Goal: Information Seeking & Learning: Learn about a topic

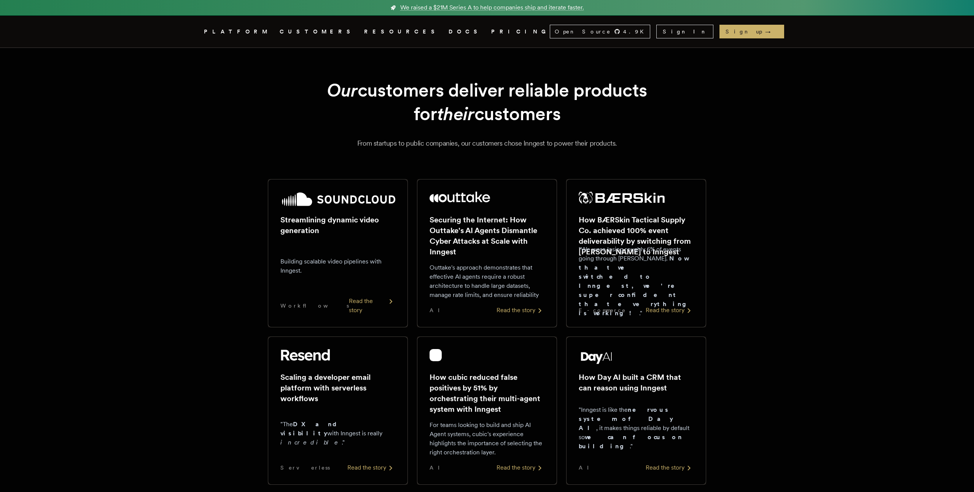
click at [449, 31] on link "DOCS" at bounding box center [465, 32] width 33 height 10
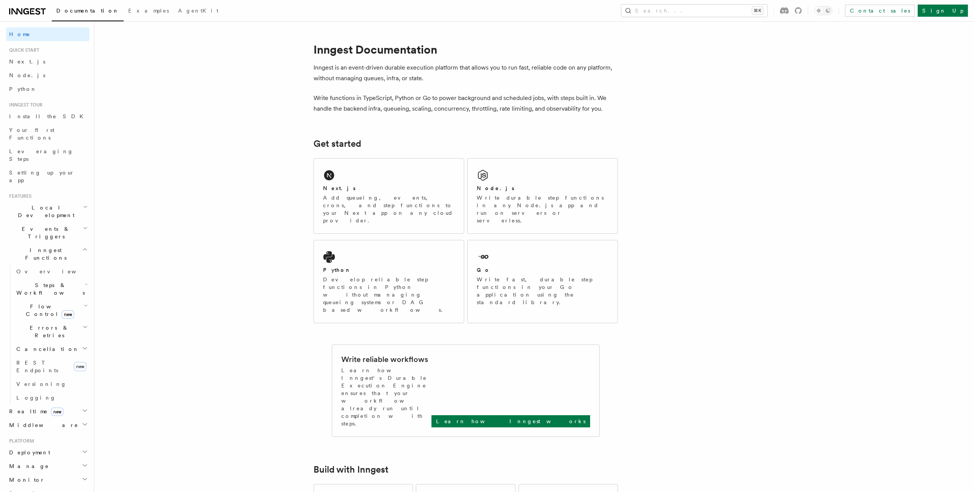
click at [35, 321] on h2 "Errors & Retries" at bounding box center [51, 331] width 76 height 21
click at [36, 303] on span "Flow Control new" at bounding box center [48, 310] width 70 height 15
click at [41, 339] on span "Singleton" at bounding box center [45, 342] width 43 height 6
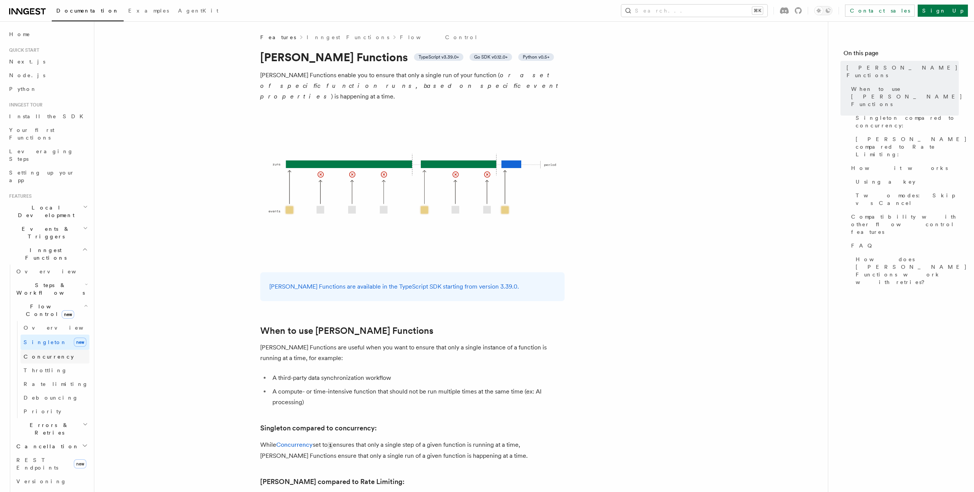
click at [45, 353] on span "Concurrency" at bounding box center [49, 357] width 50 height 8
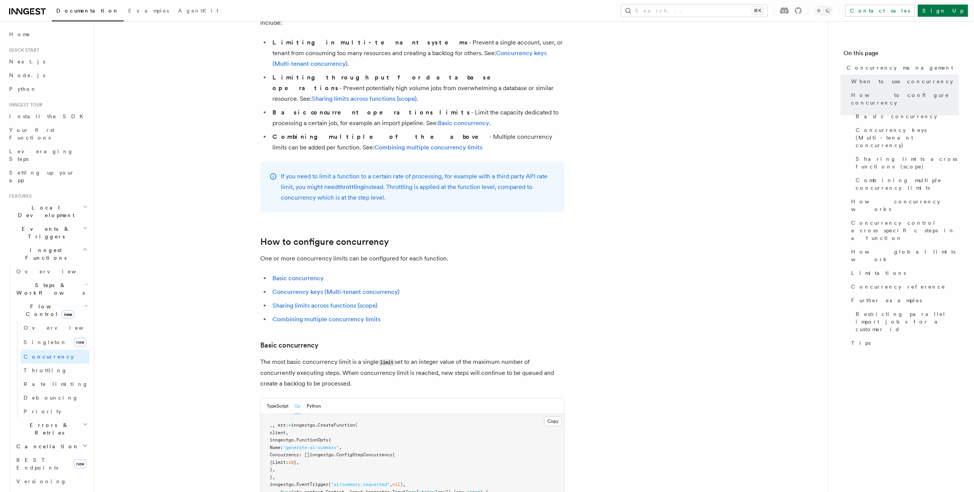
scroll to position [296, 0]
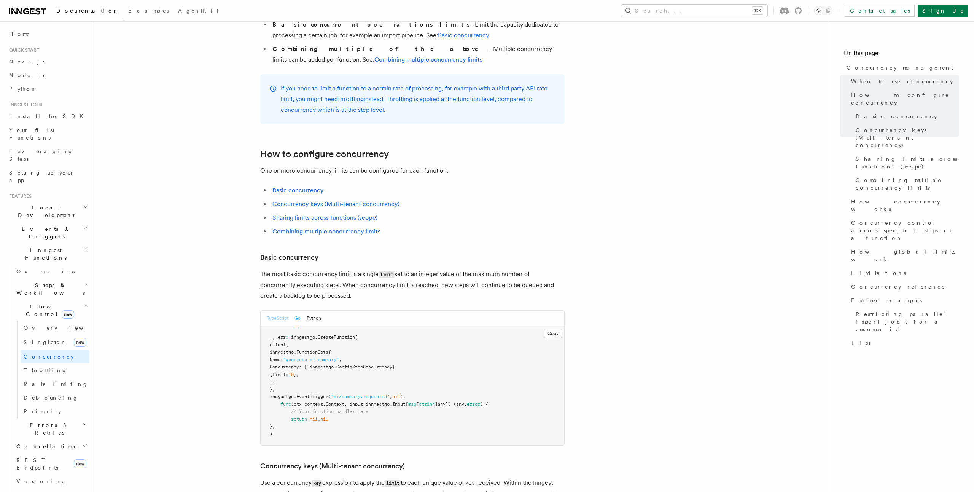
click at [277, 311] on button "TypeScript" at bounding box center [278, 319] width 22 height 16
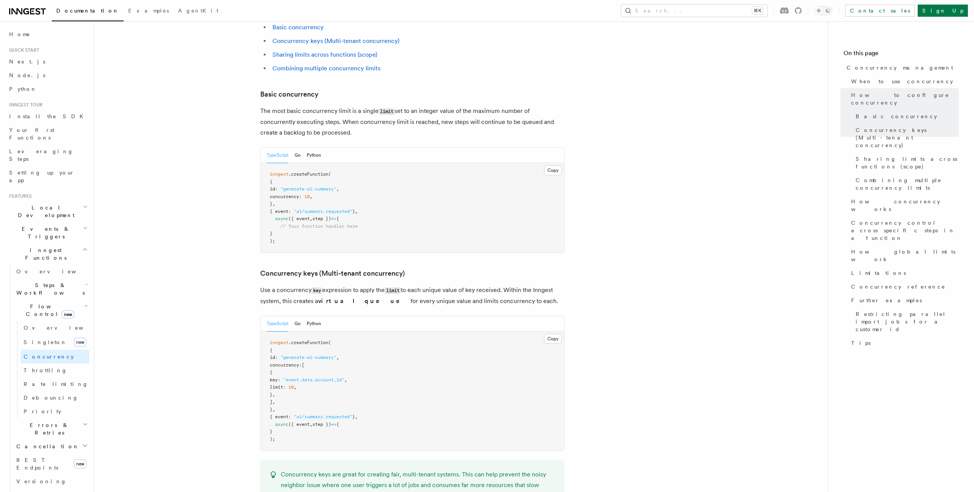
scroll to position [450, 0]
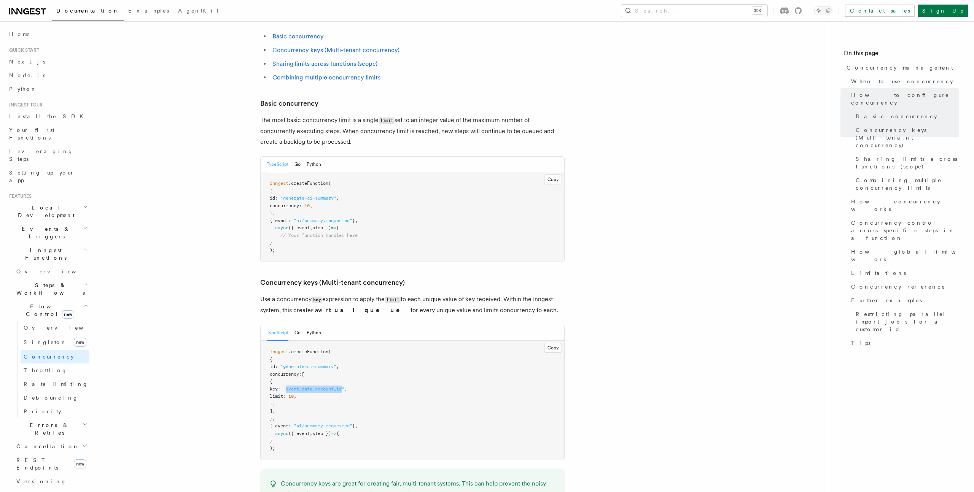
drag, startPoint x: 307, startPoint y: 357, endPoint x: 366, endPoint y: 359, distance: 59.0
click at [344, 387] on span ""event.data.account_id"" at bounding box center [313, 389] width 61 height 5
click at [309, 431] on span "({ event" at bounding box center [298, 433] width 21 height 5
click at [327, 366] on pre "inngest .createFunction ( { id : "generate-ai-summary" , concurrency : [ { key …" at bounding box center [413, 400] width 304 height 119
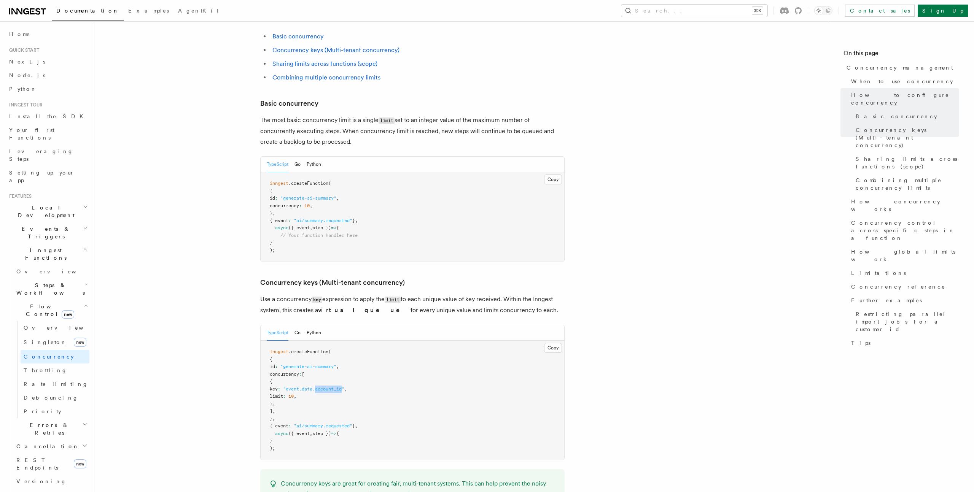
drag, startPoint x: 339, startPoint y: 358, endPoint x: 366, endPoint y: 357, distance: 27.0
click at [344, 387] on span ""event.data.account_id"" at bounding box center [313, 389] width 61 height 5
click at [301, 349] on span ".createFunction" at bounding box center [308, 351] width 40 height 5
drag, startPoint x: 296, startPoint y: 335, endPoint x: 345, endPoint y: 336, distance: 49.1
click at [336, 364] on span ""generate-ai-summary"" at bounding box center [308, 366] width 56 height 5
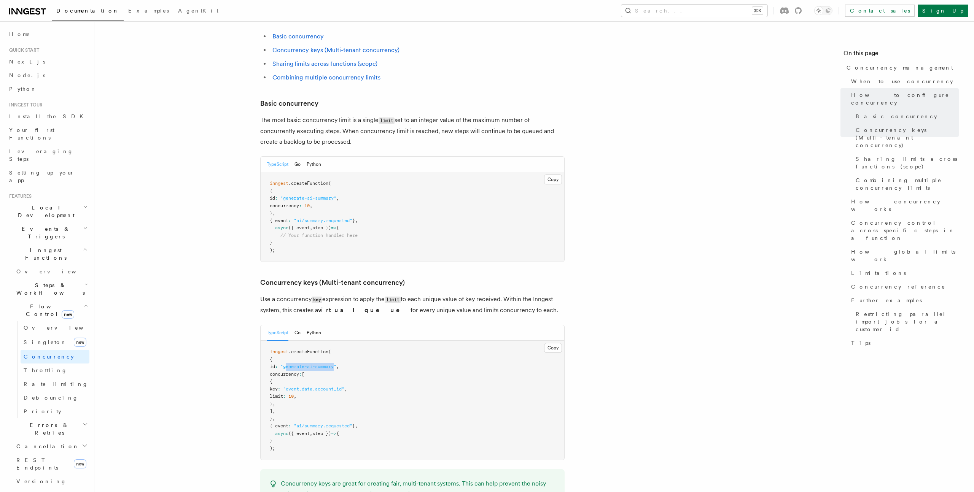
click at [336, 364] on span ""generate-ai-summary"" at bounding box center [308, 366] width 56 height 5
drag, startPoint x: 295, startPoint y: 336, endPoint x: 305, endPoint y: 335, distance: 9.9
click at [312, 364] on span ""generate-ai-summary"" at bounding box center [308, 366] width 56 height 5
click at [275, 364] on span "id" at bounding box center [272, 366] width 5 height 5
drag, startPoint x: 268, startPoint y: 322, endPoint x: 282, endPoint y: 419, distance: 98.0
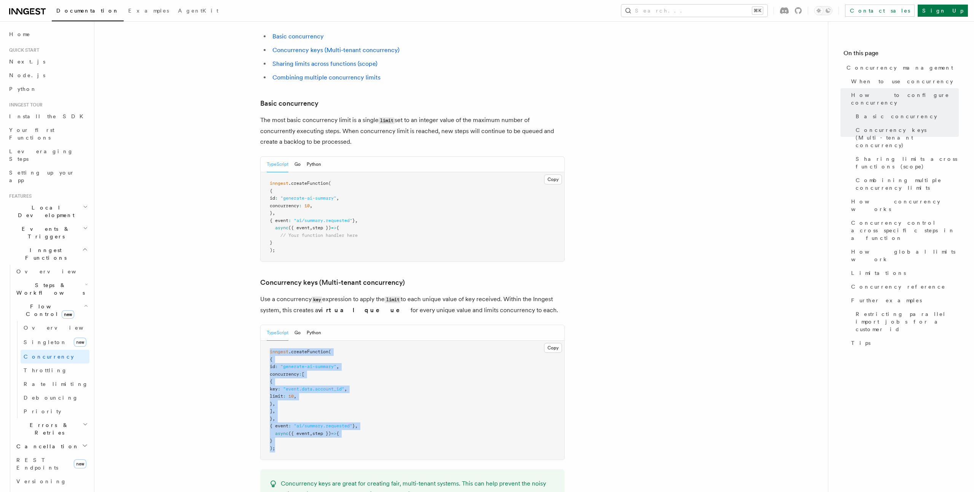
click at [282, 419] on pre "inngest .createFunction ( { id : "generate-ai-summary" , concurrency : [ { key …" at bounding box center [413, 400] width 304 height 119
drag, startPoint x: 270, startPoint y: 373, endPoint x: 267, endPoint y: 317, distance: 56.0
click at [267, 341] on pre "inngest .createFunction ( { id : "generate-ai-summary" , concurrency : [ { key …" at bounding box center [413, 400] width 304 height 119
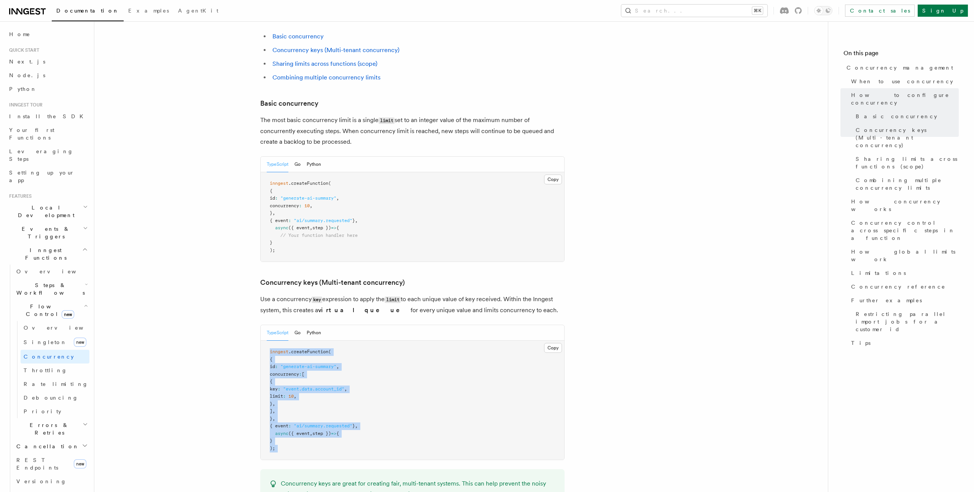
drag, startPoint x: 267, startPoint y: 317, endPoint x: 294, endPoint y: 423, distance: 109.6
click at [294, 423] on pre "inngest .createFunction ( { id : "generate-ai-summary" , concurrency : [ { key …" at bounding box center [413, 400] width 304 height 119
drag, startPoint x: 281, startPoint y: 420, endPoint x: 260, endPoint y: 323, distance: 98.9
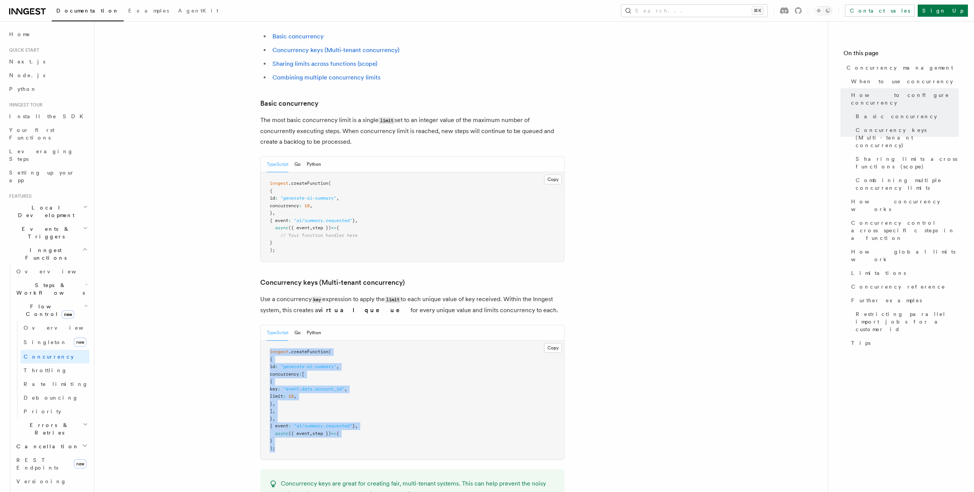
click at [315, 374] on pre "inngest .createFunction ( { id : "generate-ai-summary" , concurrency : [ { key …" at bounding box center [413, 400] width 304 height 119
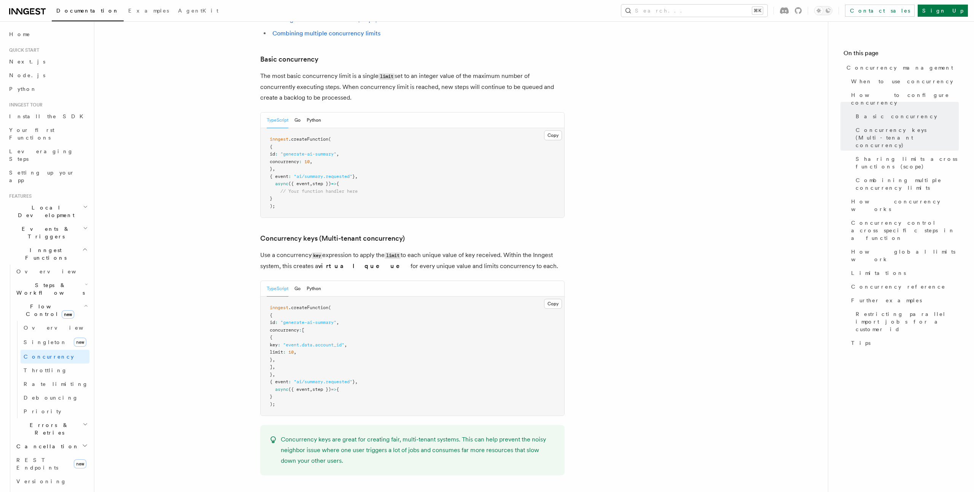
scroll to position [587, 0]
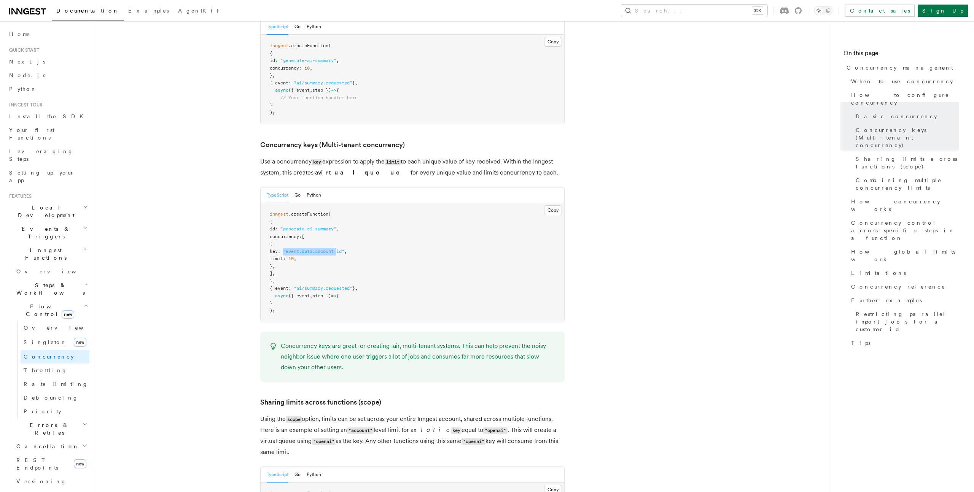
drag, startPoint x: 306, startPoint y: 219, endPoint x: 360, endPoint y: 220, distance: 53.3
click at [344, 249] on span ""event.data.account_id"" at bounding box center [313, 251] width 61 height 5
drag, startPoint x: 294, startPoint y: 194, endPoint x: 346, endPoint y: 195, distance: 52.5
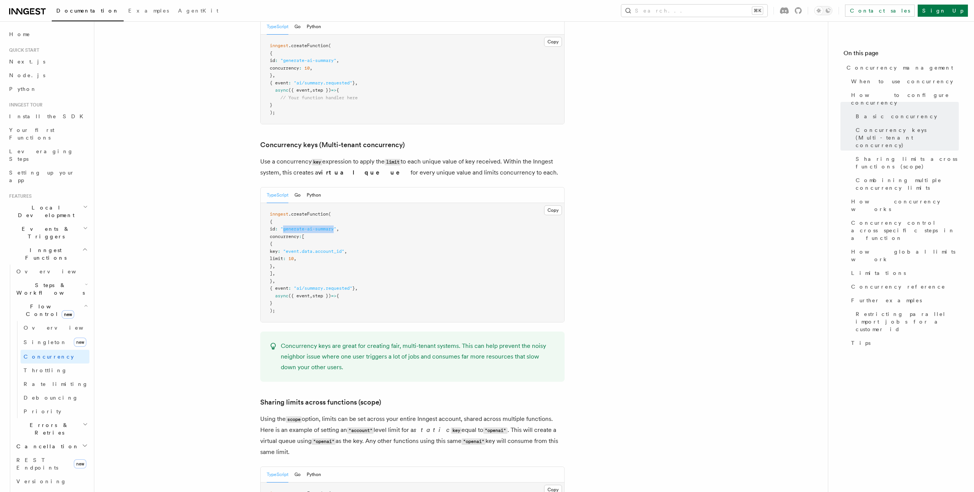
click at [346, 203] on pre "inngest .createFunction ( { id : "generate-ai-summary" , concurrency : [ { key …" at bounding box center [413, 262] width 304 height 119
drag, startPoint x: 291, startPoint y: 227, endPoint x: 325, endPoint y: 232, distance: 34.2
click at [325, 232] on pre "inngest .createFunction ( { id : "generate-ai-summary" , concurrency : [ { key …" at bounding box center [413, 262] width 304 height 119
click at [416, 245] on pre "inngest .createFunction ( { id : "generate-ai-summary" , concurrency : [ { key …" at bounding box center [413, 262] width 304 height 119
click at [294, 256] on span "10" at bounding box center [290, 258] width 5 height 5
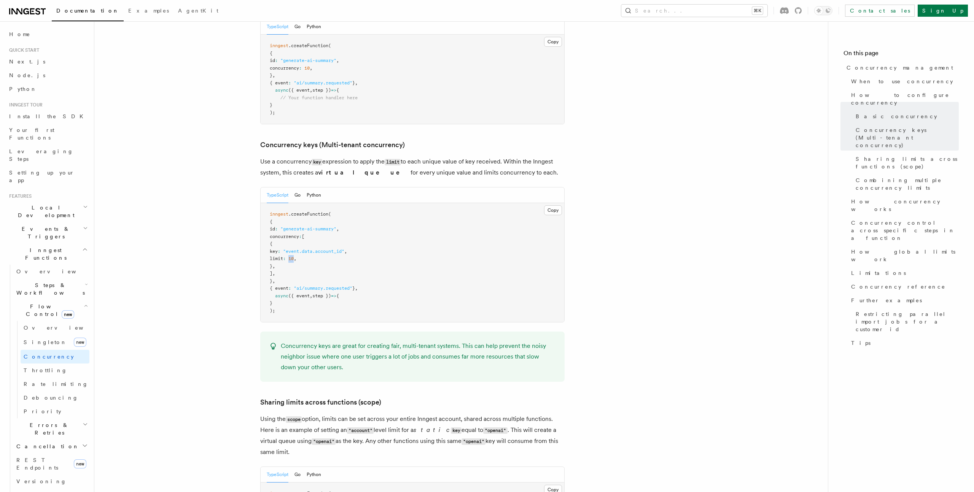
click at [294, 256] on span "10" at bounding box center [290, 258] width 5 height 5
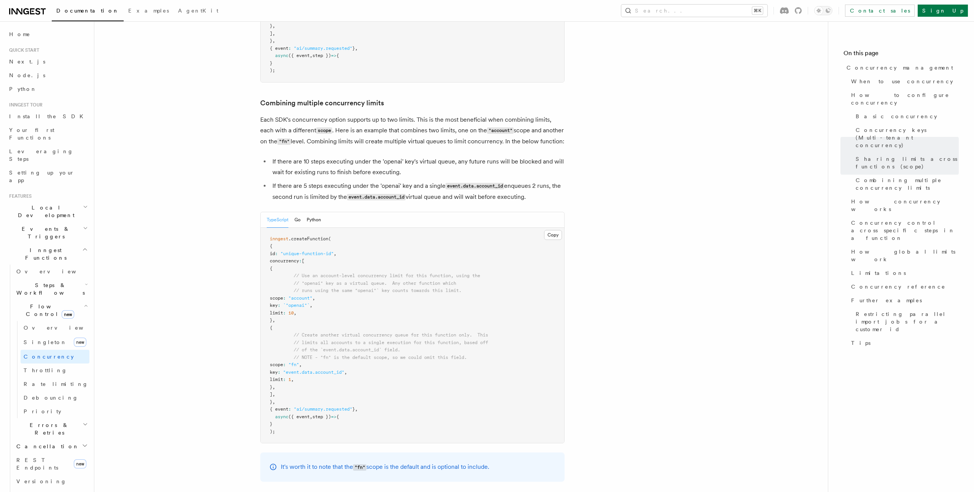
scroll to position [1120, 0]
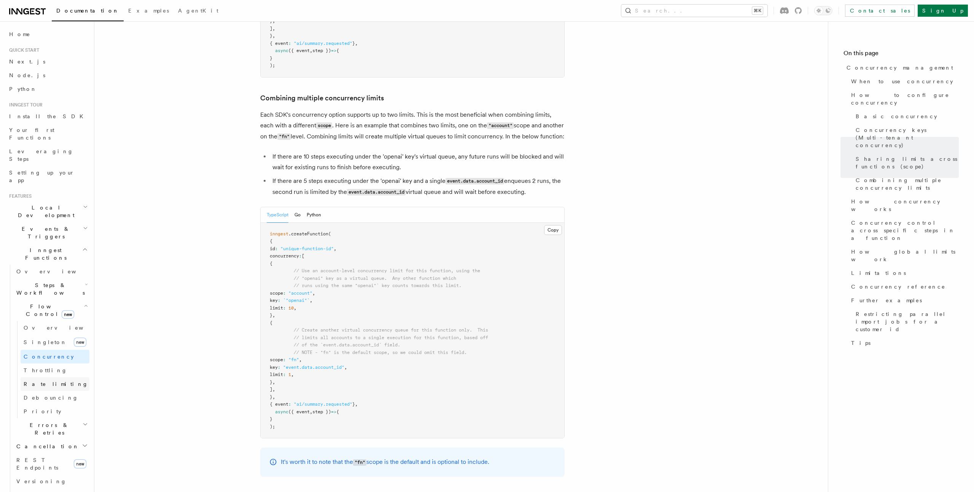
click at [34, 377] on link "Rate limiting" at bounding box center [55, 384] width 69 height 14
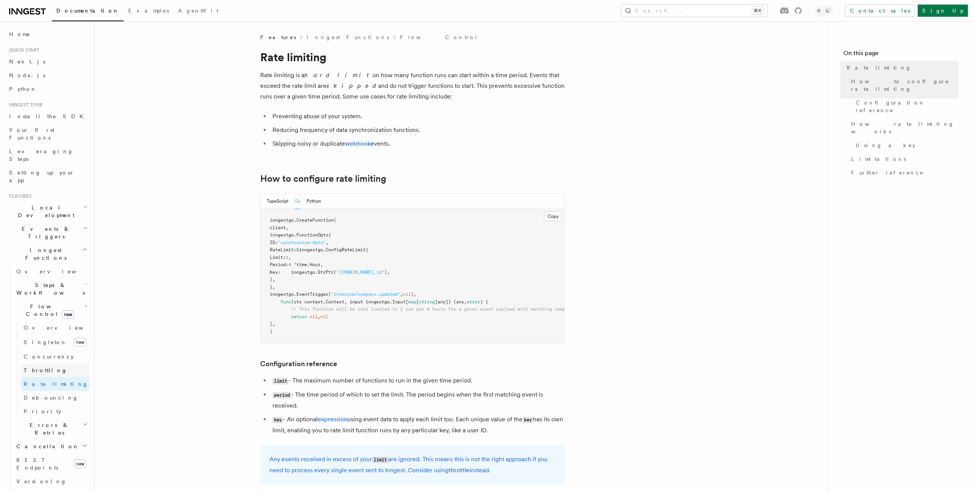
click at [37, 368] on span "Throttling" at bounding box center [46, 371] width 44 height 6
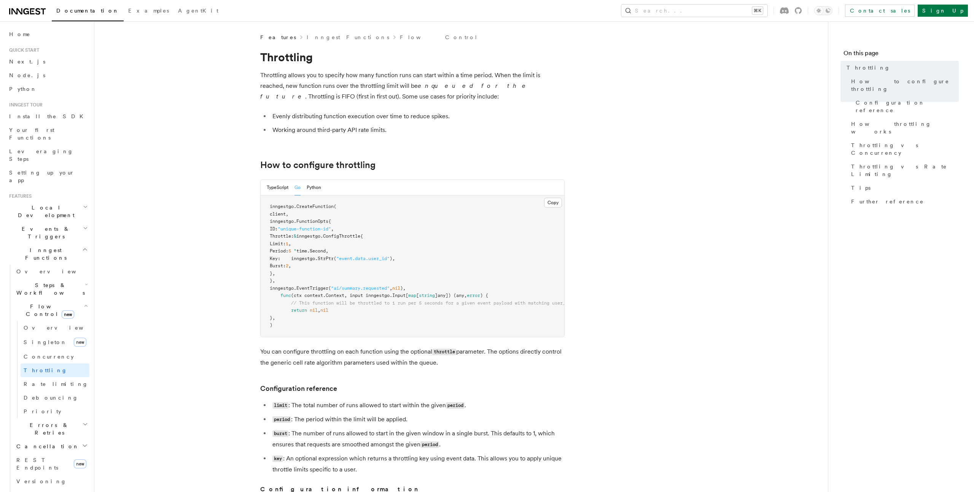
scroll to position [49, 0]
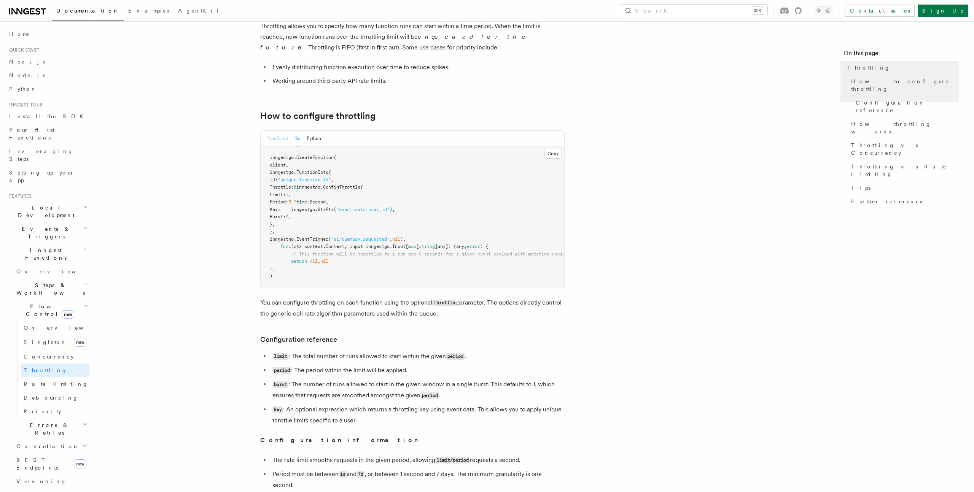
click at [277, 138] on button "TypeScript" at bounding box center [278, 139] width 22 height 16
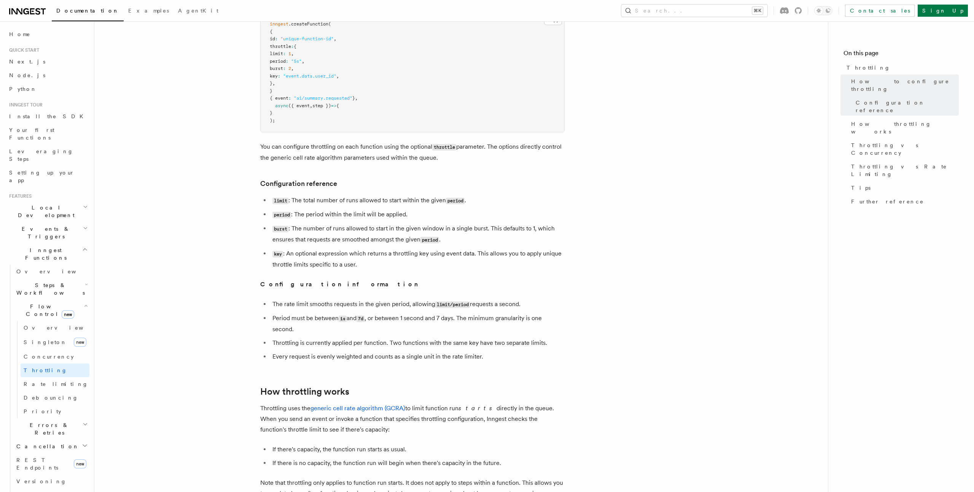
scroll to position [10, 0]
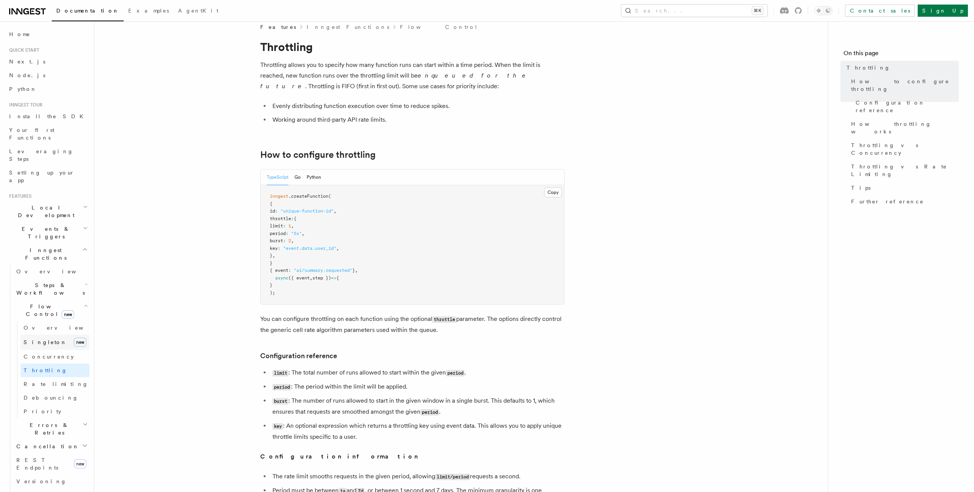
click at [59, 335] on link "[PERSON_NAME] new" at bounding box center [55, 342] width 69 height 15
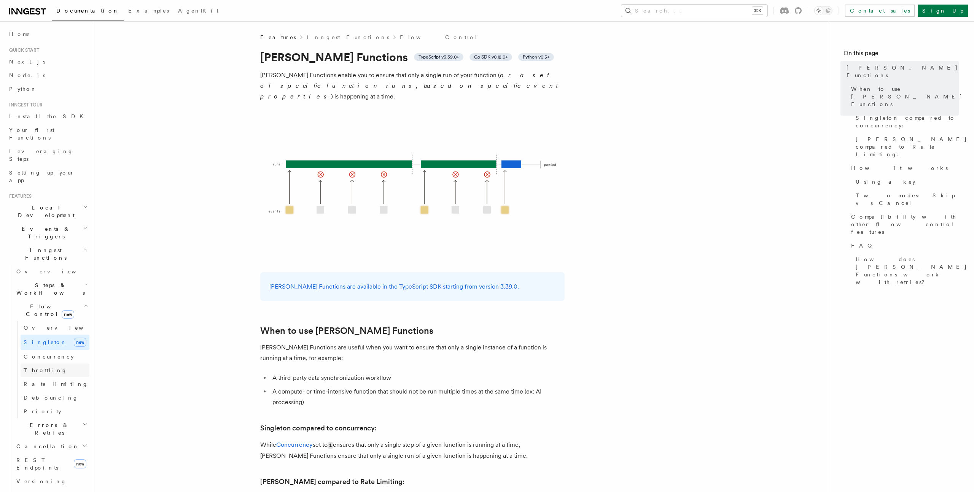
click at [70, 364] on link "Throttling" at bounding box center [55, 371] width 69 height 14
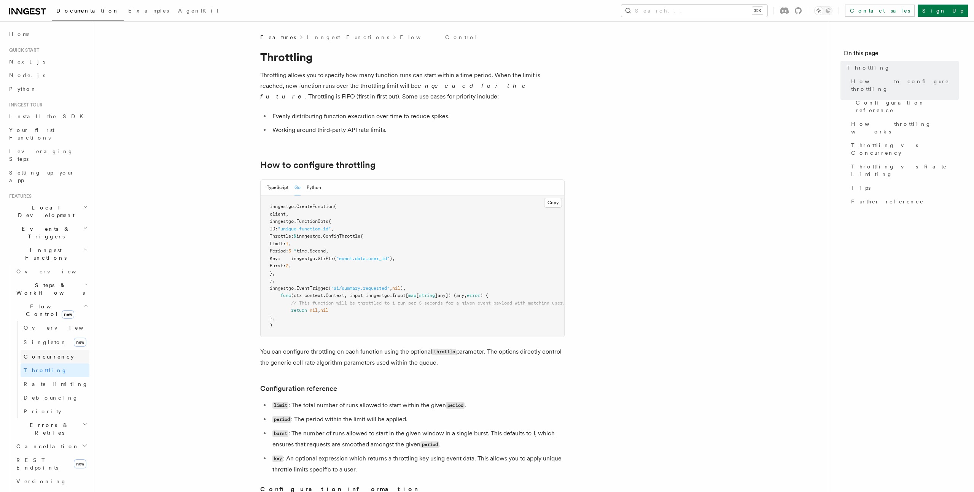
click at [72, 350] on link "Concurrency" at bounding box center [55, 357] width 69 height 14
click at [274, 185] on button "TypeScript" at bounding box center [278, 188] width 22 height 16
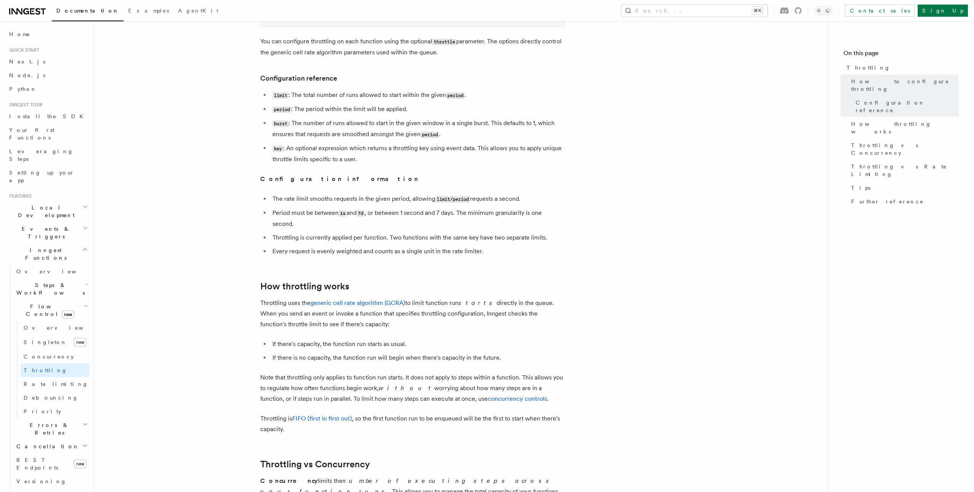
scroll to position [327, 0]
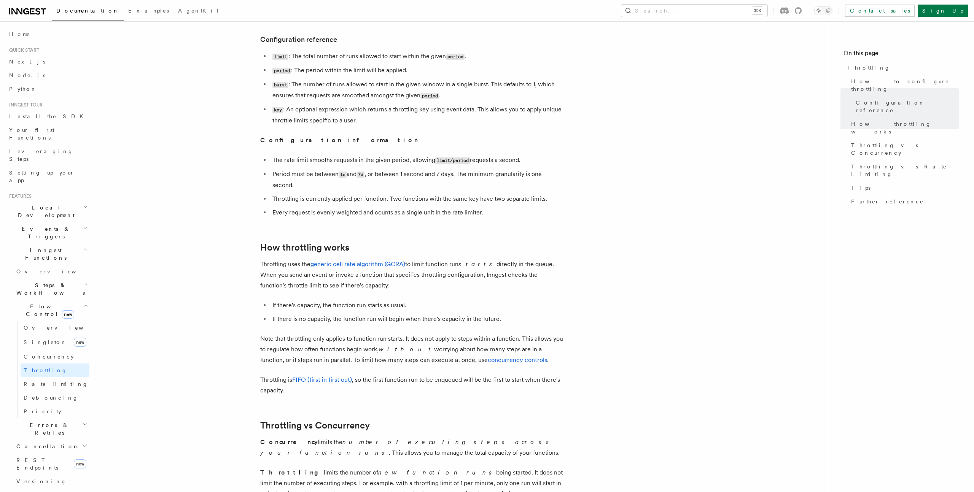
drag, startPoint x: 709, startPoint y: 107, endPoint x: 708, endPoint y: 112, distance: 5.0
click at [709, 110] on article "Features Inngest Functions Flow Control Throttling Throttling allows you to spe…" at bounding box center [461, 288] width 709 height 1163
